Goal: Task Accomplishment & Management: Manage account settings

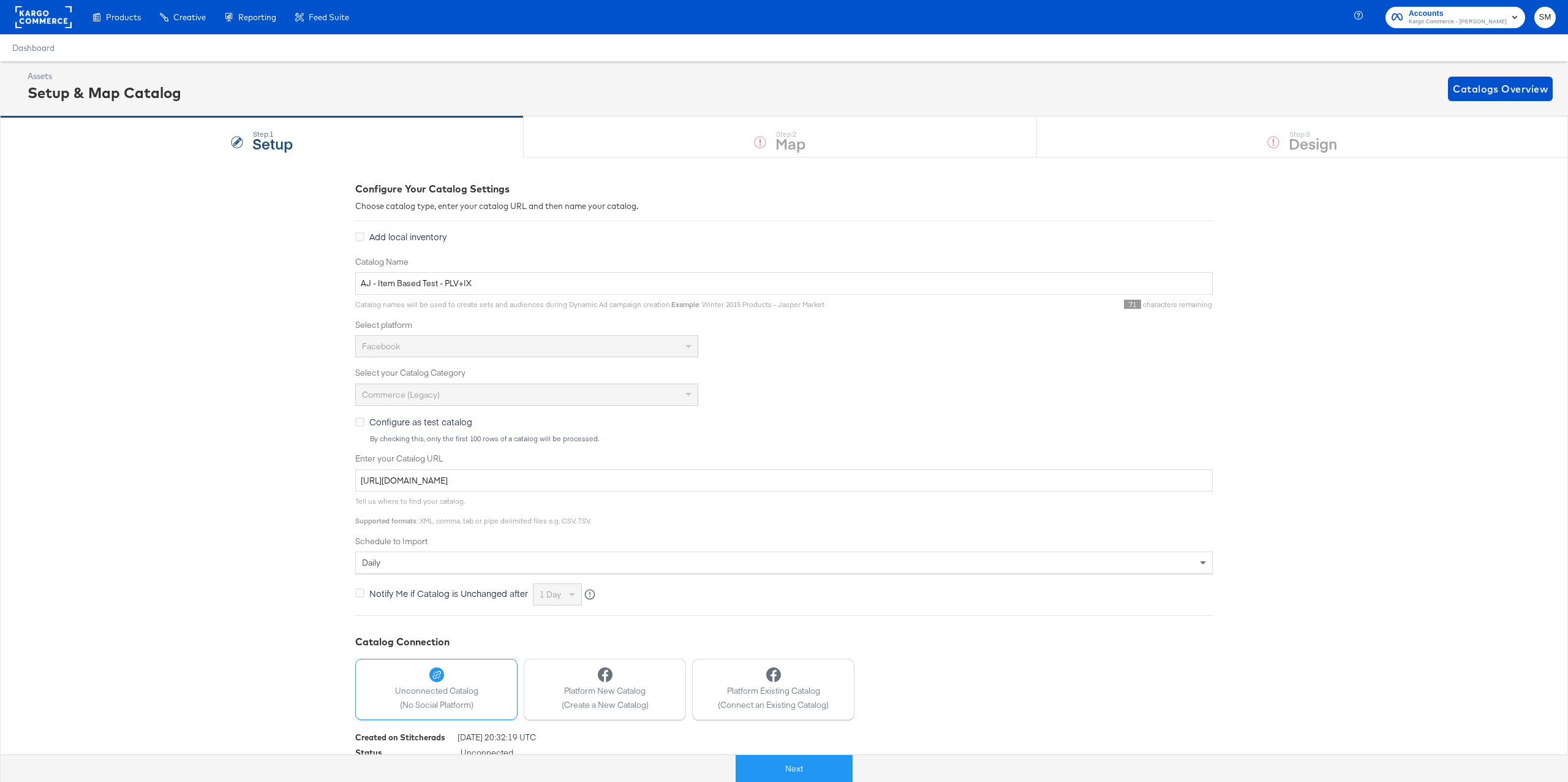
click at [50, 18] on rect at bounding box center [43, 17] width 57 height 22
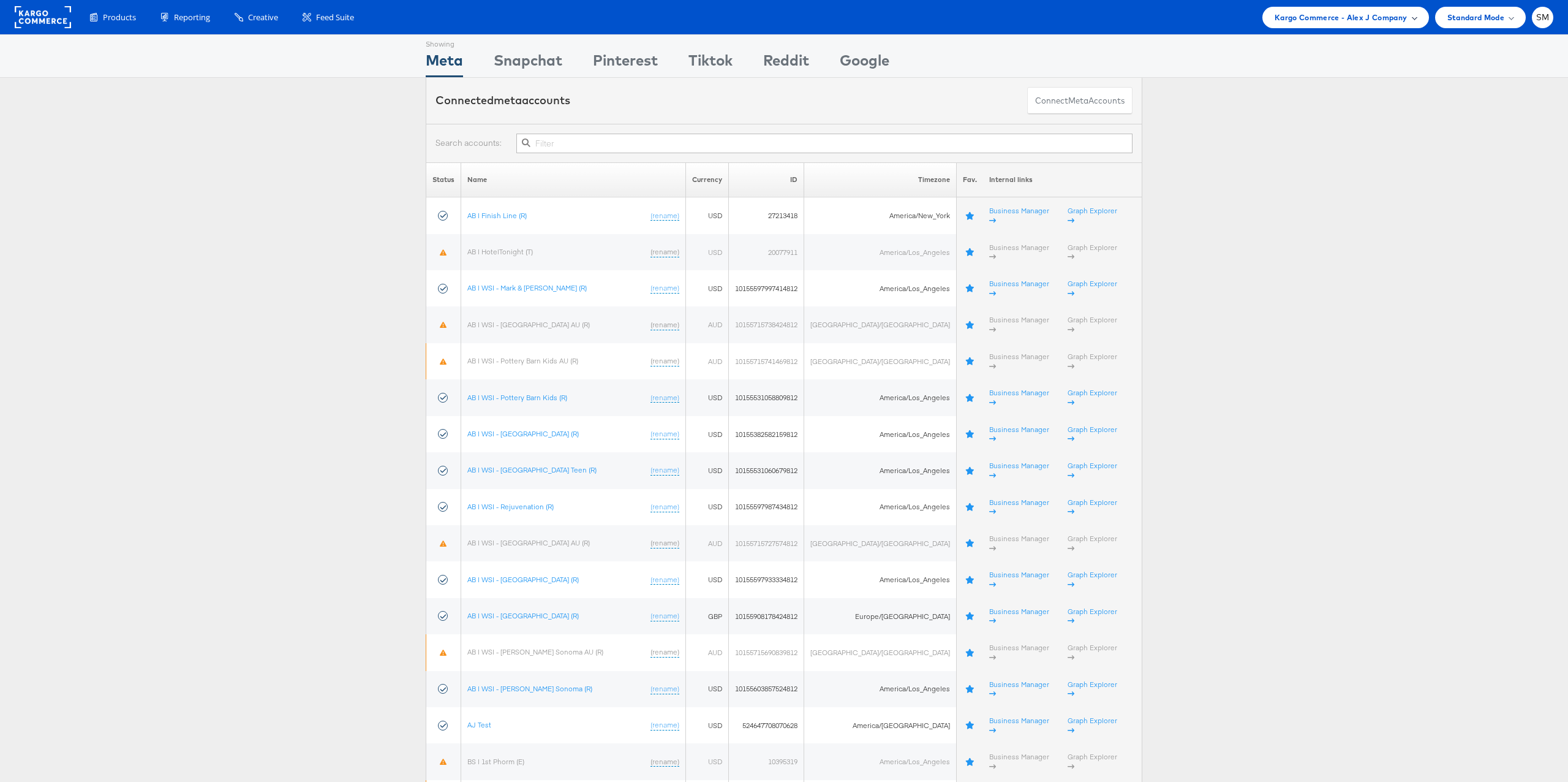
click at [1327, 20] on span "Kargo Commerce - Alex J Company" at bounding box center [1342, 17] width 133 height 13
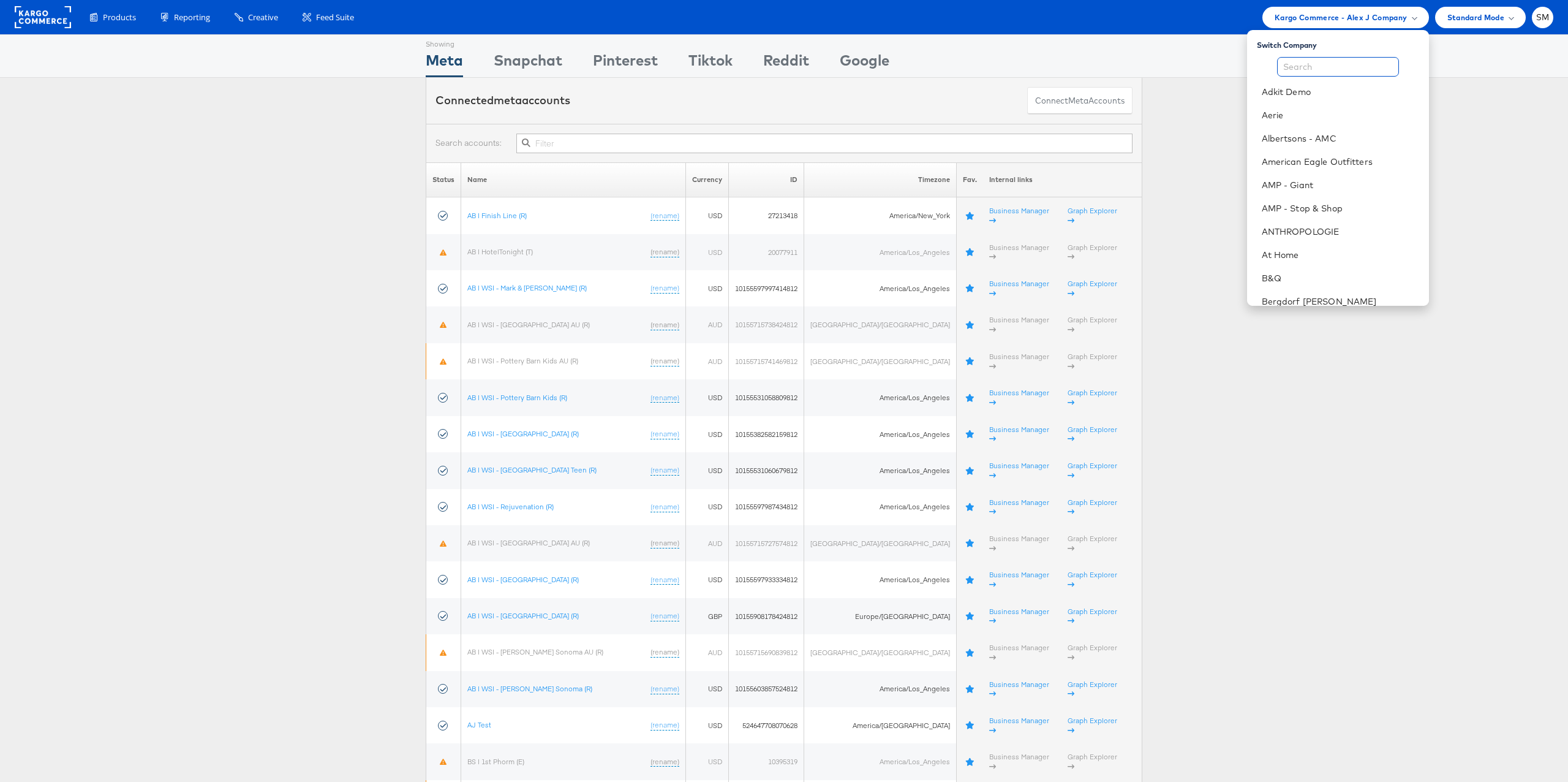
click at [1311, 62] on input "text" at bounding box center [1337, 67] width 122 height 20
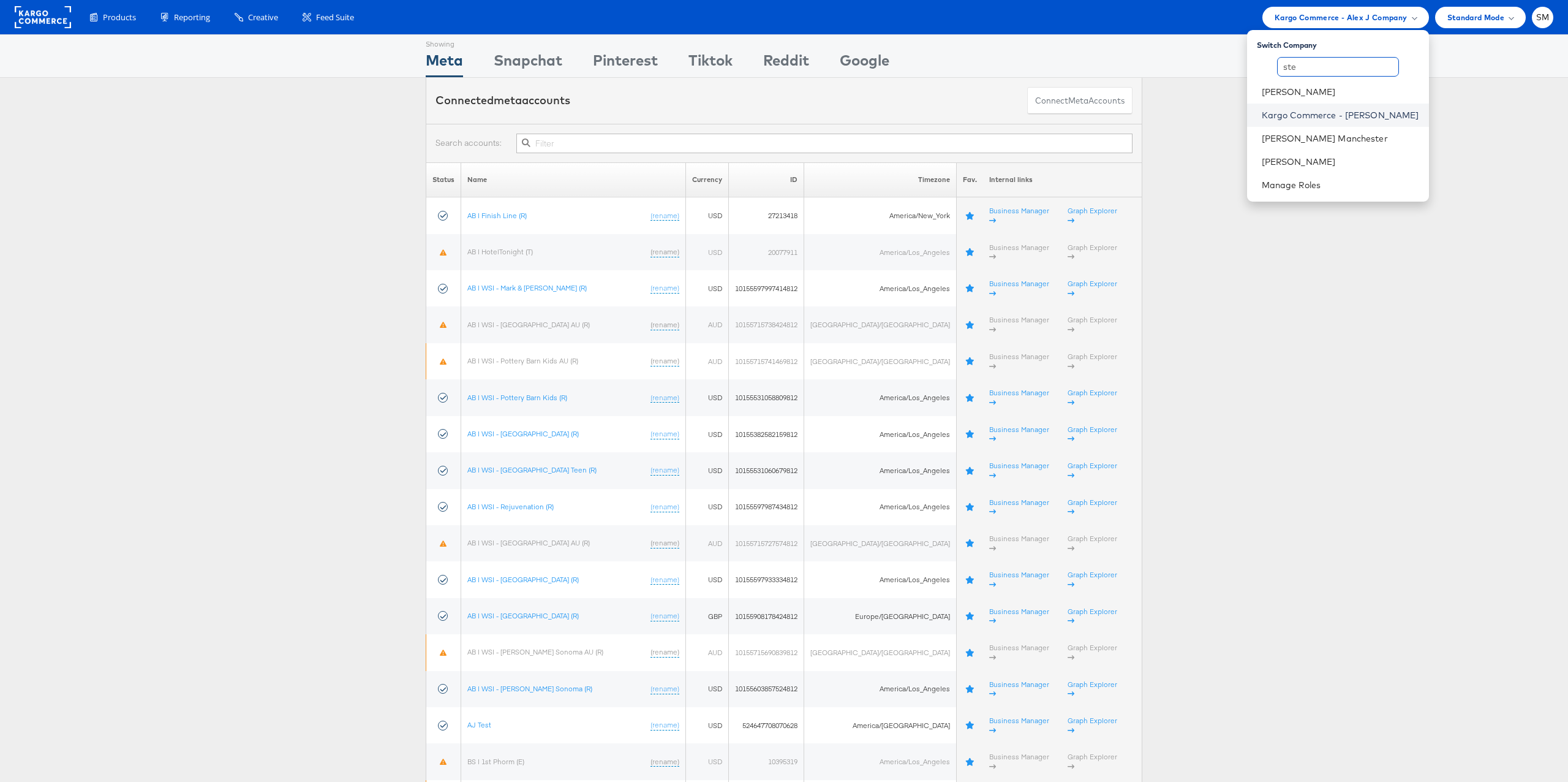
type input "ste"
click at [1315, 114] on link "Kargo Commerce - [PERSON_NAME]" at bounding box center [1340, 115] width 158 height 13
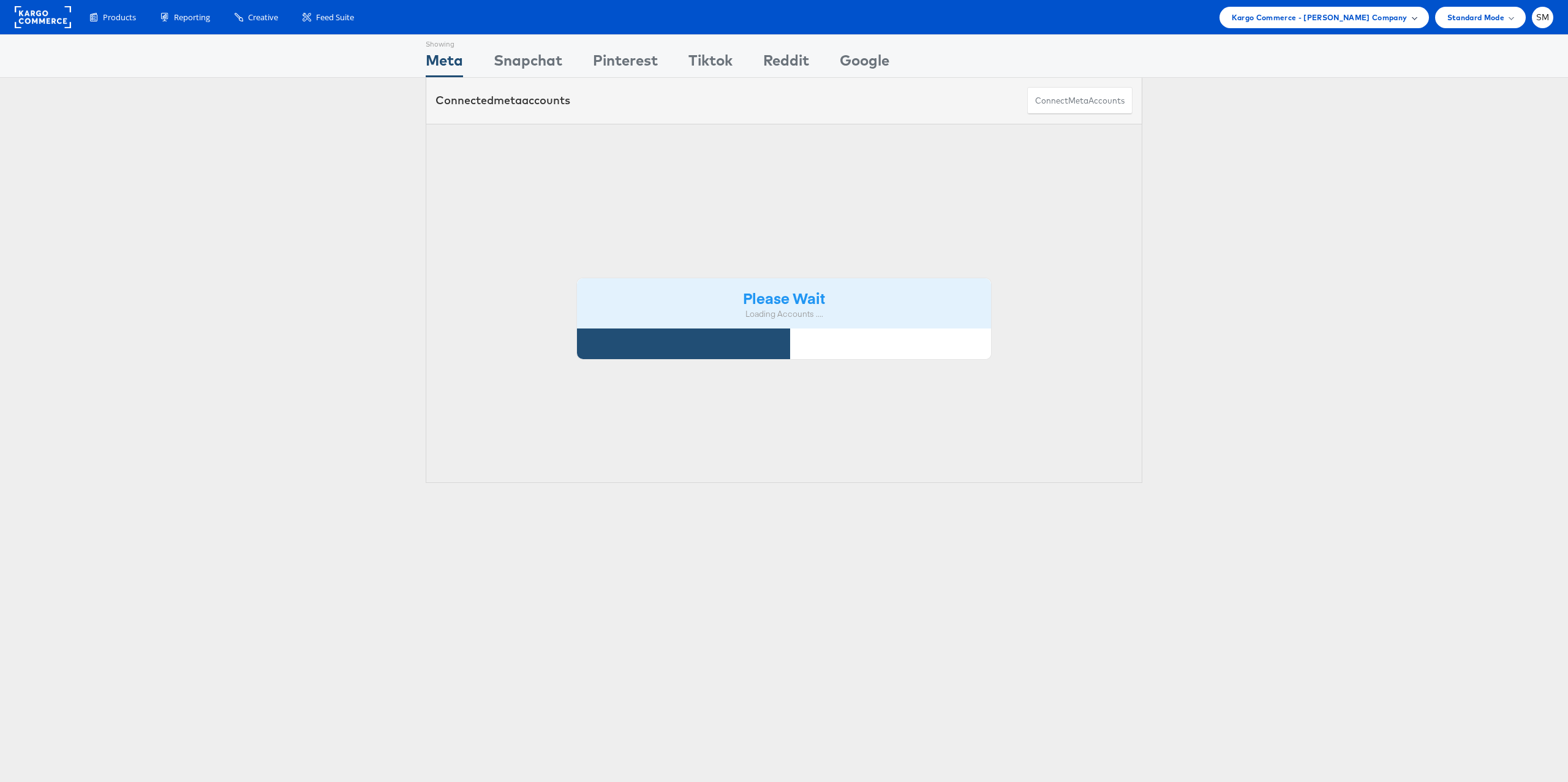
click at [1285, 21] on span "Kargo Commerce - Stephen Millea Company" at bounding box center [1319, 17] width 176 height 13
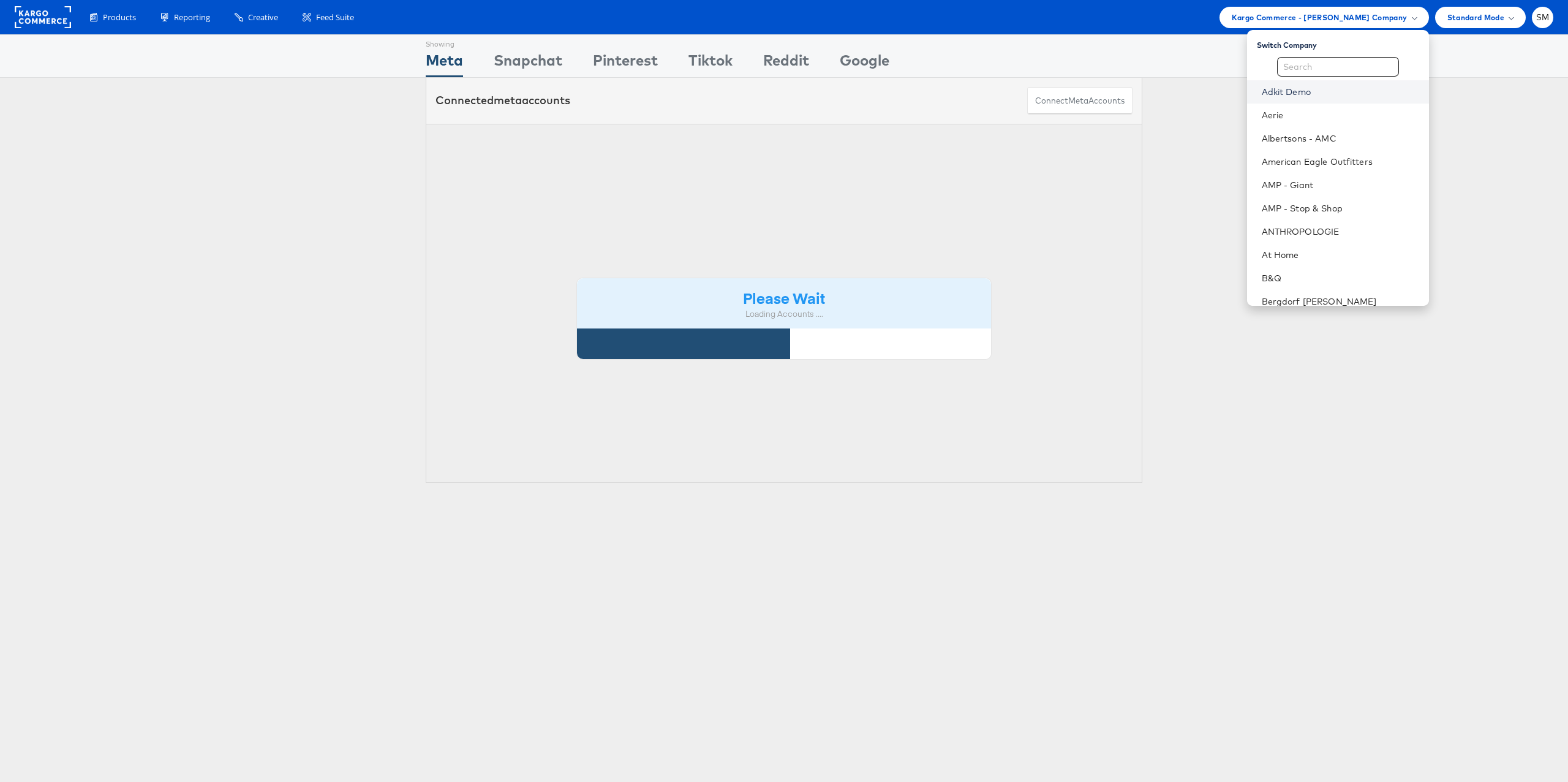
click at [1276, 88] on link "Adkit Demo" at bounding box center [1340, 92] width 158 height 13
